Goal: Task Accomplishment & Management: Use online tool/utility

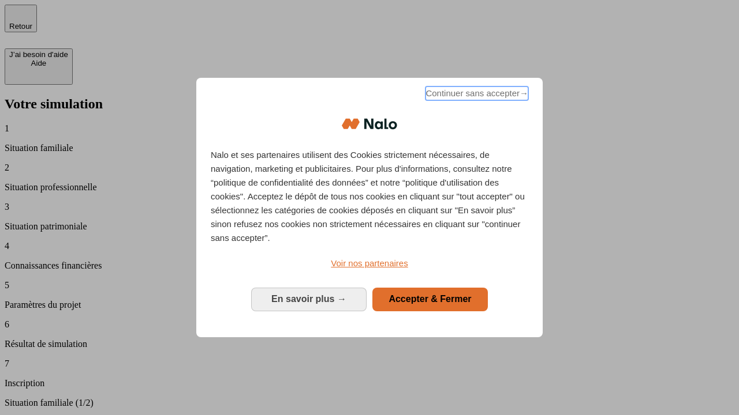
click at [476, 95] on span "Continuer sans accepter →" at bounding box center [476, 94] width 103 height 14
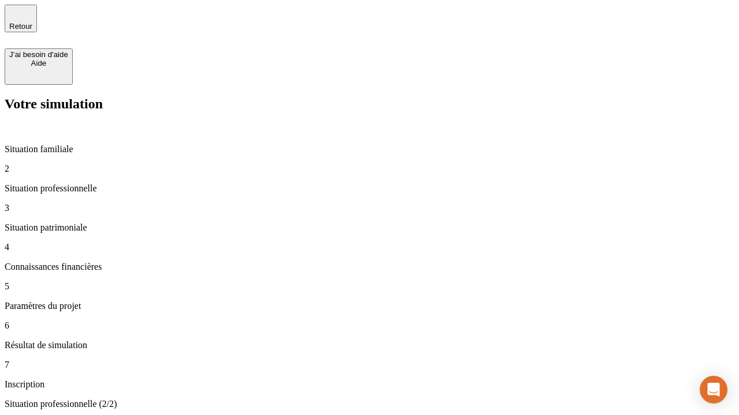
type input "30 000"
type input "40 000"
